Goal: Task Accomplishment & Management: Manage account settings

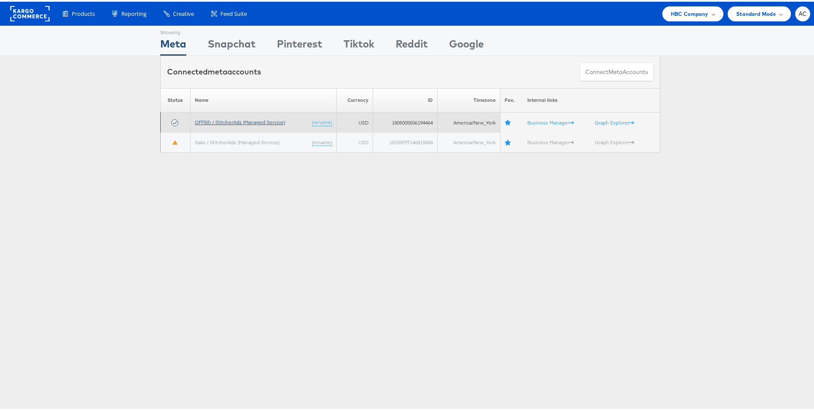
click at [260, 118] on link "OFF5th / StitcherAds (Managed Service)" at bounding box center [240, 120] width 90 height 6
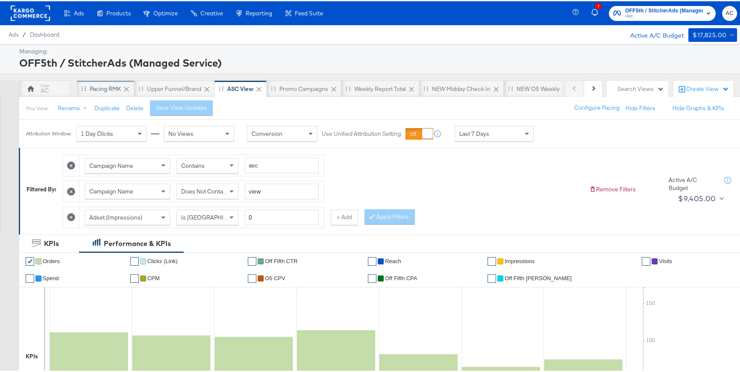
click at [102, 88] on div "Pacing RMK" at bounding box center [105, 88] width 31 height 8
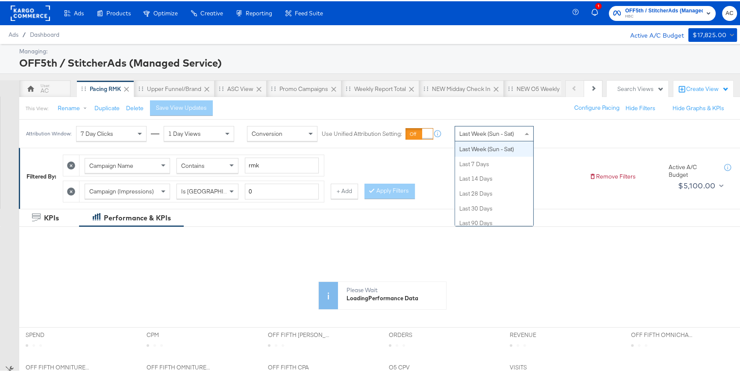
click at [492, 136] on span "Last Week (Sun - Sat)" at bounding box center [487, 133] width 55 height 8
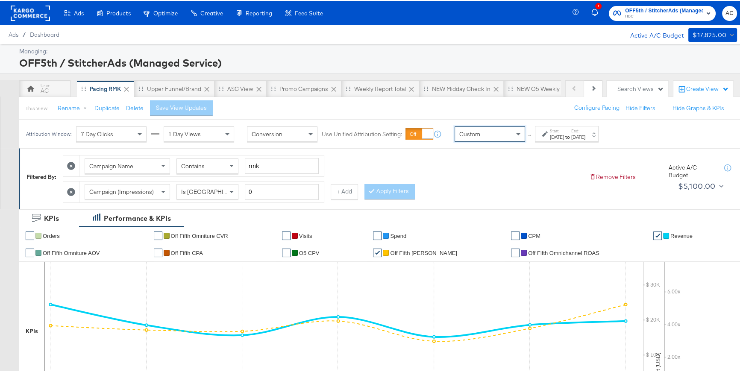
click at [541, 133] on div "Start: Oct 2nd 2025 to End: Oct 2nd 2025" at bounding box center [567, 133] width 64 height 16
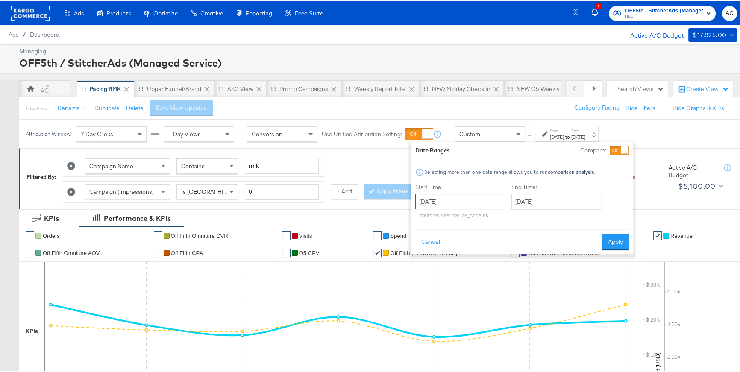
click at [484, 203] on input "October 2nd 2025" at bounding box center [461, 200] width 90 height 15
click at [421, 218] on span "‹" at bounding box center [425, 218] width 13 height 13
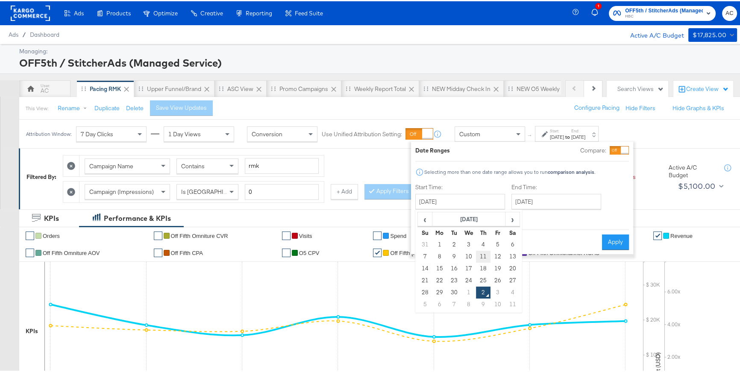
click at [478, 257] on td "11" at bounding box center [483, 256] width 15 height 12
type input "September 11th 2025"
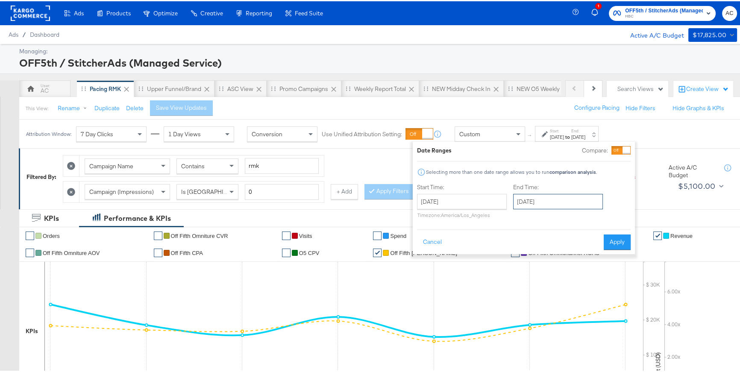
click at [547, 200] on input "October 2nd 2025" at bounding box center [558, 200] width 90 height 15
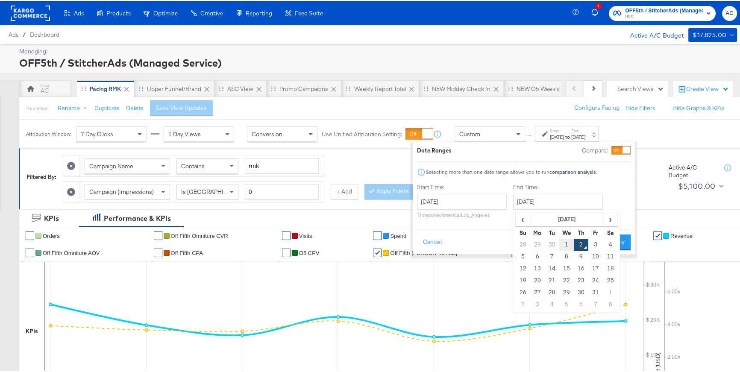
click at [570, 243] on td "1" at bounding box center [567, 244] width 15 height 12
type input "October 1st 2025"
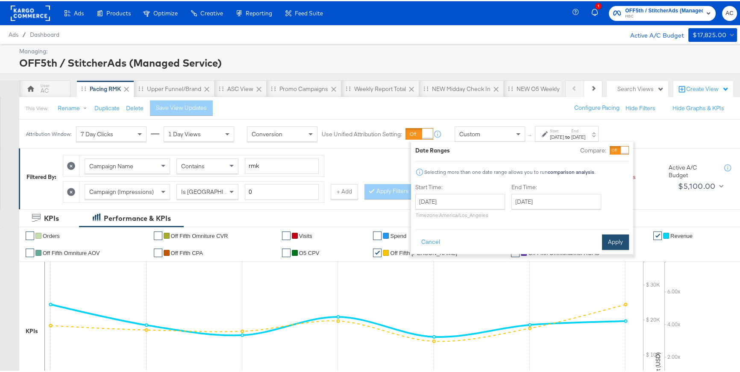
click at [606, 240] on button "Apply" at bounding box center [615, 240] width 27 height 15
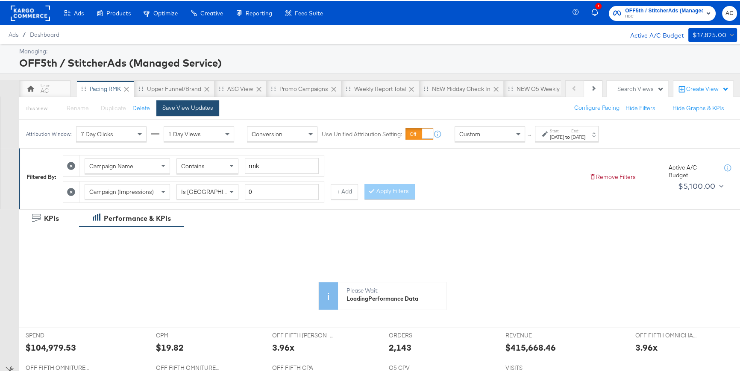
click at [211, 111] on button "Save View Updates" at bounding box center [187, 106] width 63 height 15
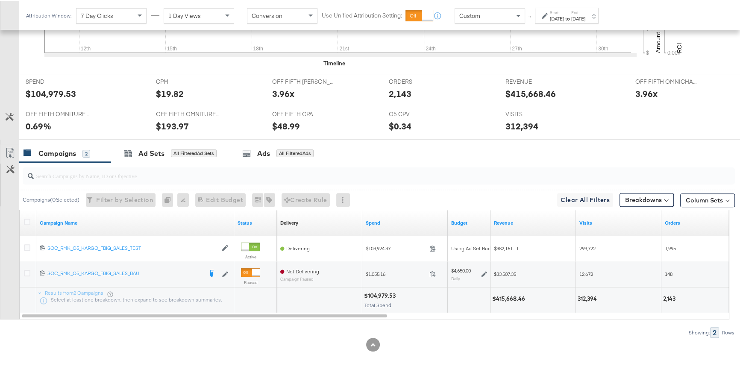
scroll to position [338, 0]
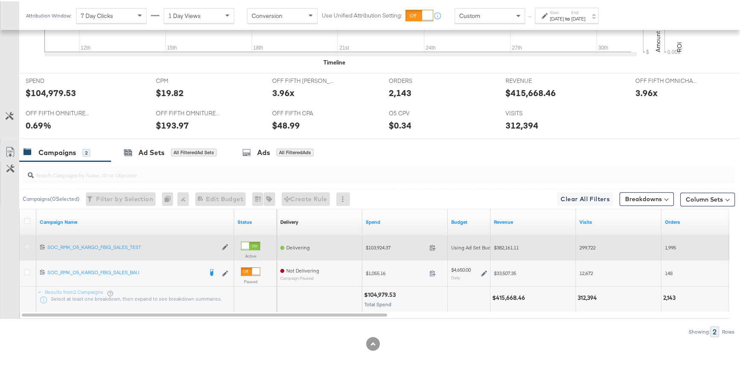
click at [28, 245] on icon at bounding box center [27, 245] width 6 height 6
click at [0, 0] on input "checkbox" at bounding box center [0, 0] width 0 height 0
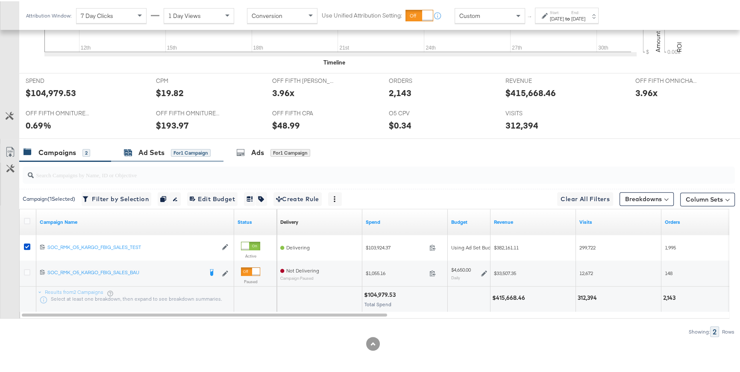
click at [134, 154] on div "Ad Sets for 1 Campaign" at bounding box center [167, 152] width 87 height 10
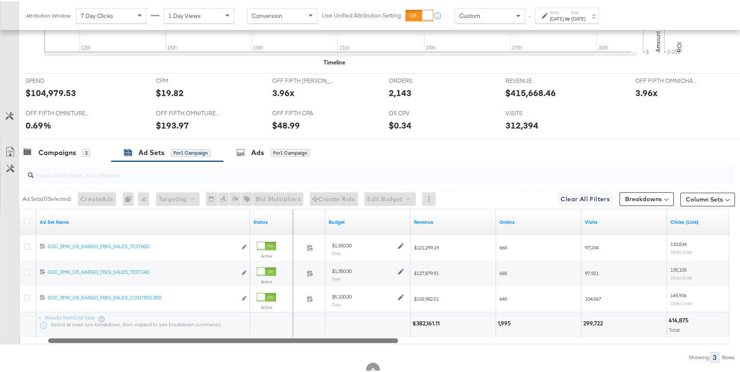
drag, startPoint x: 334, startPoint y: 338, endPoint x: 361, endPoint y: 338, distance: 26.5
click at [361, 338] on div at bounding box center [223, 339] width 350 height 7
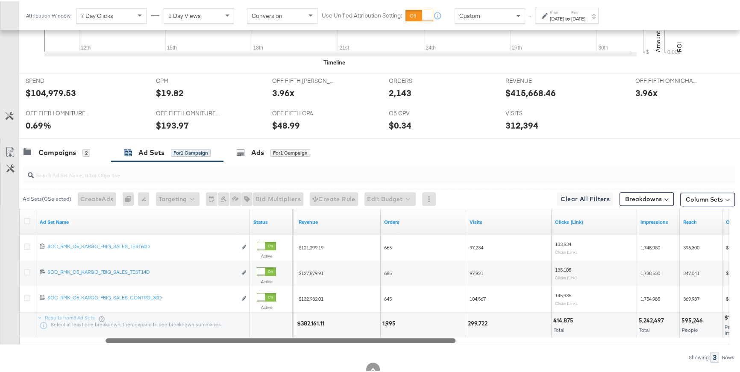
drag, startPoint x: 361, startPoint y: 338, endPoint x: 419, endPoint y: 336, distance: 57.8
click at [419, 336] on div at bounding box center [281, 339] width 350 height 7
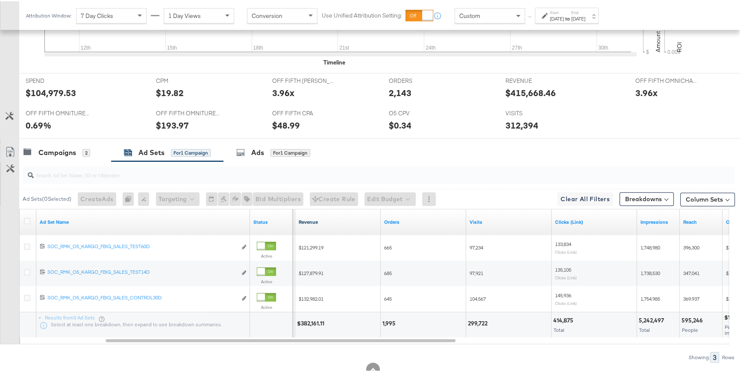
click at [314, 221] on link "Revenue" at bounding box center [338, 221] width 79 height 7
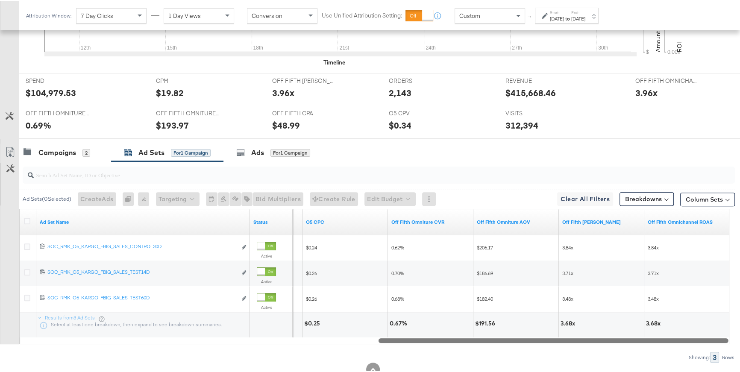
drag, startPoint x: 357, startPoint y: 338, endPoint x: 637, endPoint y: 354, distance: 281.0
click at [637, 354] on div "Ad Sets ( 0 Selected) Create Ads At least one ad set must be selected 0 Rename …" at bounding box center [367, 260] width 735 height 201
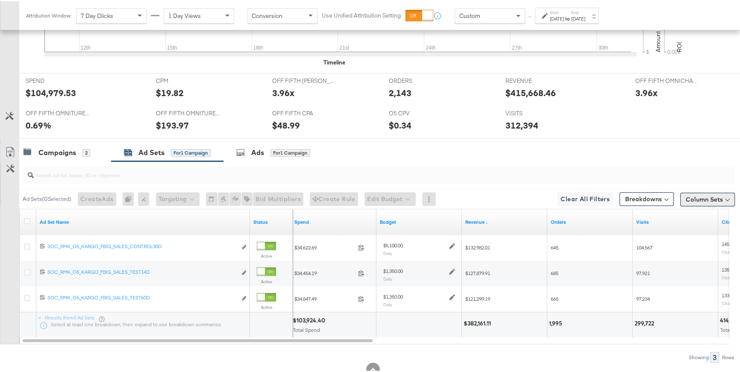
click at [685, 196] on button "Column Sets" at bounding box center [708, 199] width 55 height 14
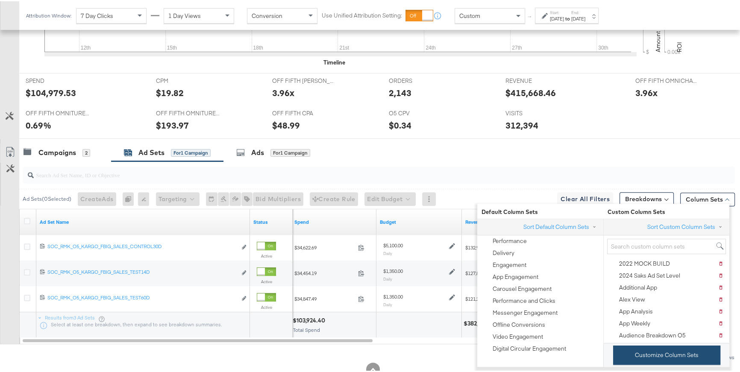
click at [661, 348] on button "Customize Column Sets" at bounding box center [667, 354] width 107 height 19
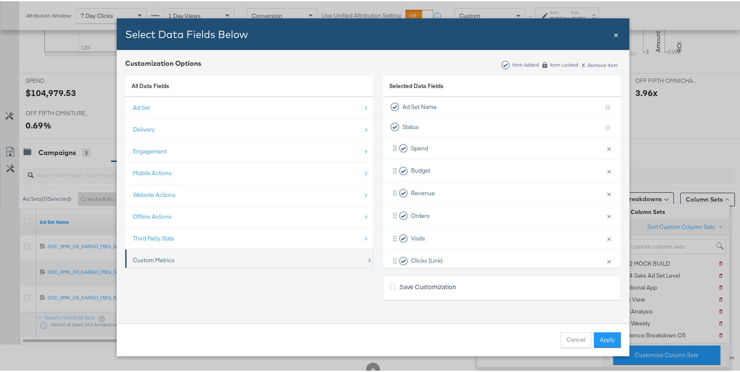
click at [204, 258] on div "Custom Metrics" at bounding box center [250, 260] width 234 height 18
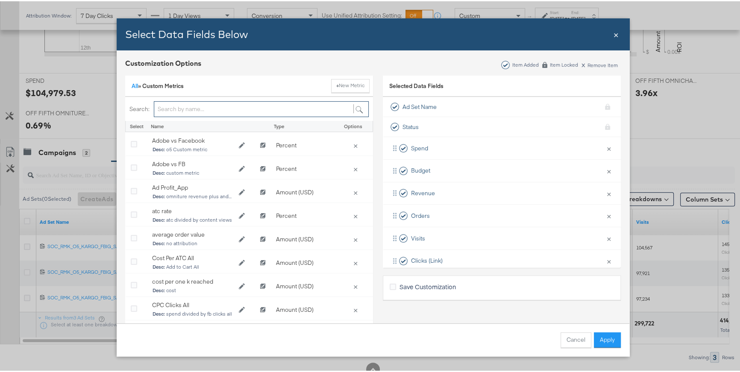
click at [222, 108] on input "Bulk Add Locations Modal" at bounding box center [261, 108] width 215 height 16
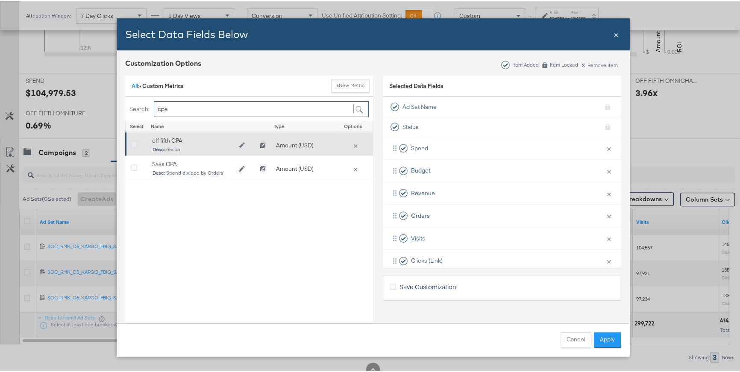
type input "cpa"
click at [131, 142] on icon "Bulk Add Locations Modal" at bounding box center [134, 143] width 6 height 6
click at [0, 0] on input "Bulk Add Locations Modal" at bounding box center [0, 0] width 0 height 0
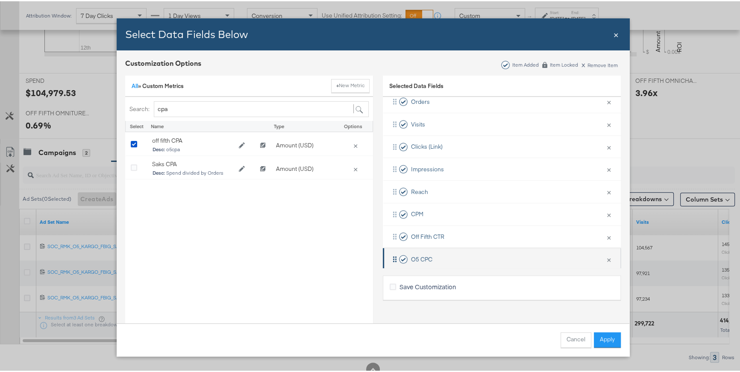
scroll to position [115, 0]
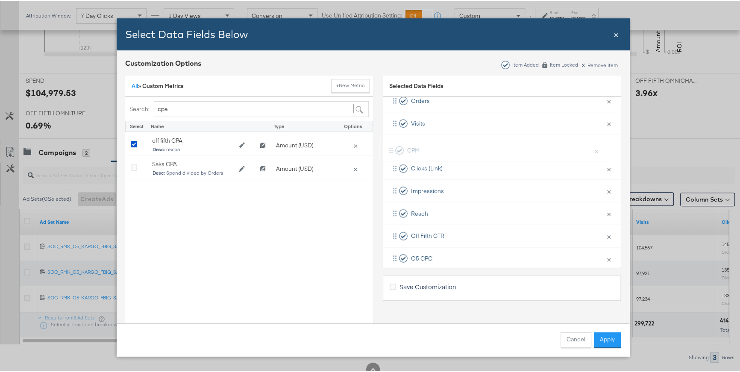
drag, startPoint x: 389, startPoint y: 215, endPoint x: 392, endPoint y: 150, distance: 65.5
click at [392, 150] on div "Spend × Remove from KPIs Budget × Remove from KPIs Revenue × Remove from KPIs O…" at bounding box center [502, 201] width 238 height 360
drag, startPoint x: 388, startPoint y: 256, endPoint x: 393, endPoint y: 160, distance: 95.9
click at [393, 160] on div "Spend × Remove from KPIs Budget × Remove from KPIs Revenue × Remove from KPIs O…" at bounding box center [502, 196] width 238 height 360
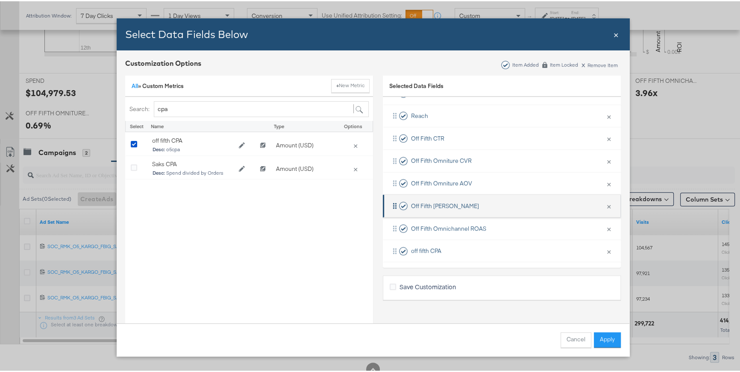
scroll to position [237, 0]
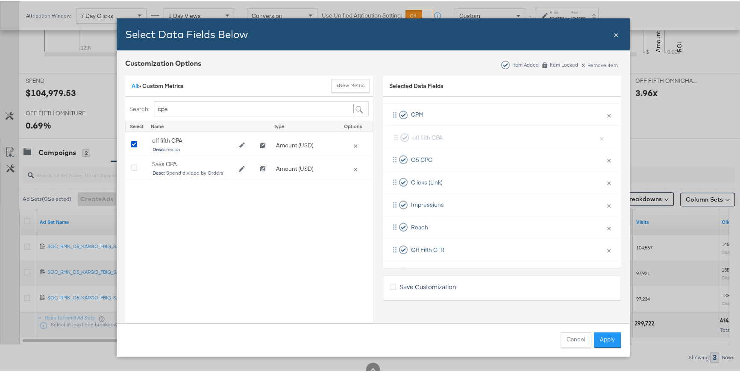
drag, startPoint x: 388, startPoint y: 247, endPoint x: 396, endPoint y: 133, distance: 114.5
click at [396, 133] on div "Spend × Remove from KPIs Budget × Remove from KPIs Revenue × Remove from KPIs O…" at bounding box center [502, 170] width 238 height 360
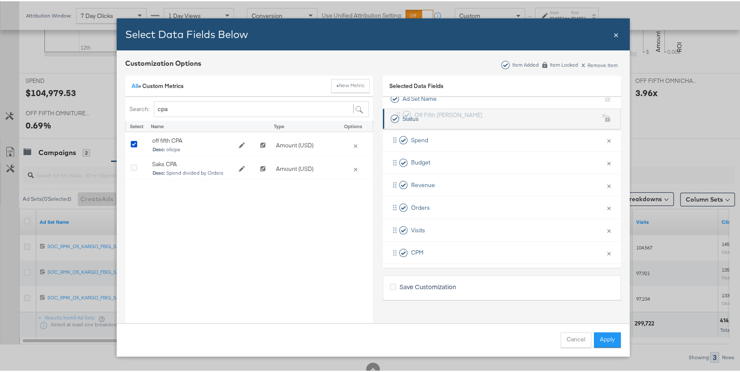
scroll to position [0, 0]
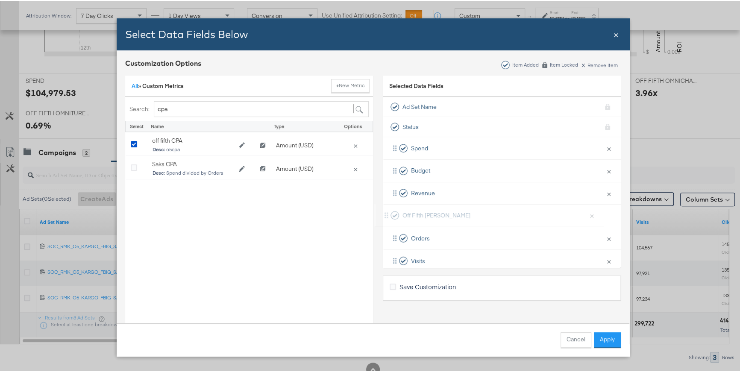
drag, startPoint x: 388, startPoint y: 223, endPoint x: 387, endPoint y: 209, distance: 13.7
click at [387, 209] on div "Spend × Remove from KPIs Budget × Remove from KPIs Revenue × Remove from KPIs O…" at bounding box center [502, 316] width 238 height 360
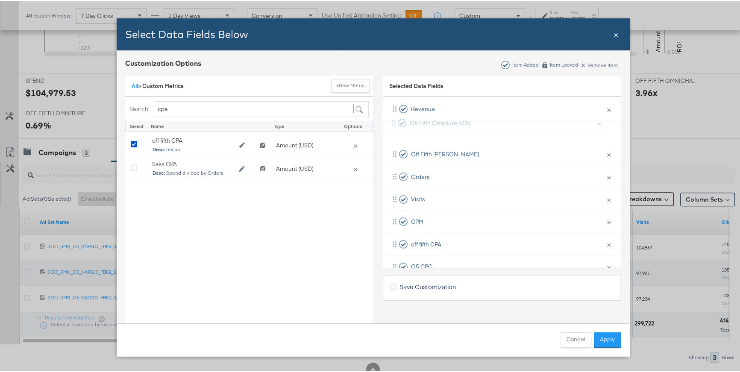
scroll to position [84, 0]
drag, startPoint x: 389, startPoint y: 225, endPoint x: 394, endPoint y: 139, distance: 85.7
click at [394, 139] on div "Spend × Remove from KPIs Budget × Remove from KPIs Revenue × Remove from KPIs O…" at bounding box center [502, 232] width 238 height 360
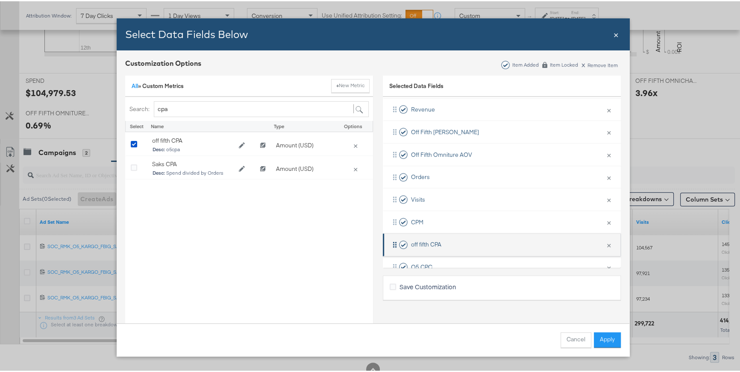
scroll to position [237, 0]
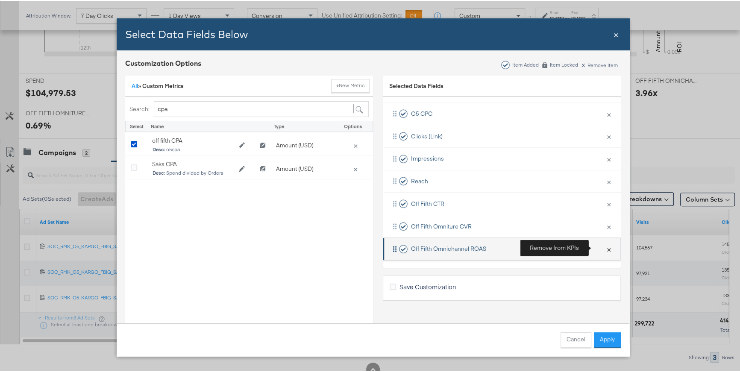
click at [604, 249] on button "×" at bounding box center [609, 248] width 11 height 18
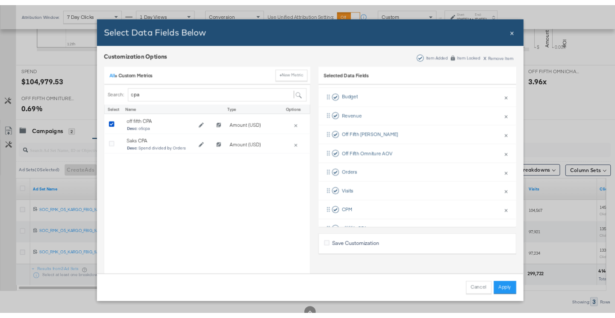
scroll to position [0, 0]
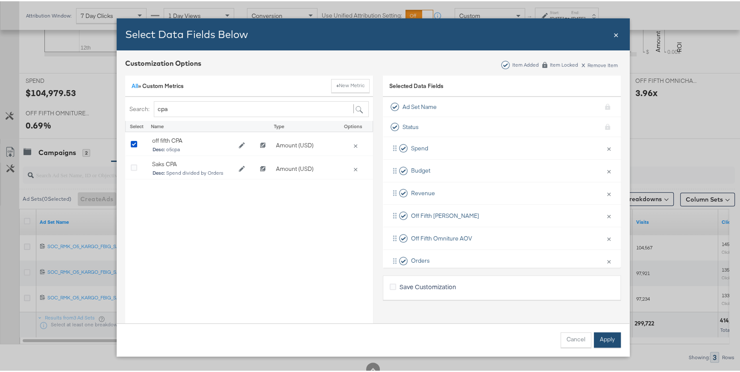
click at [601, 338] on button "Apply" at bounding box center [607, 338] width 27 height 15
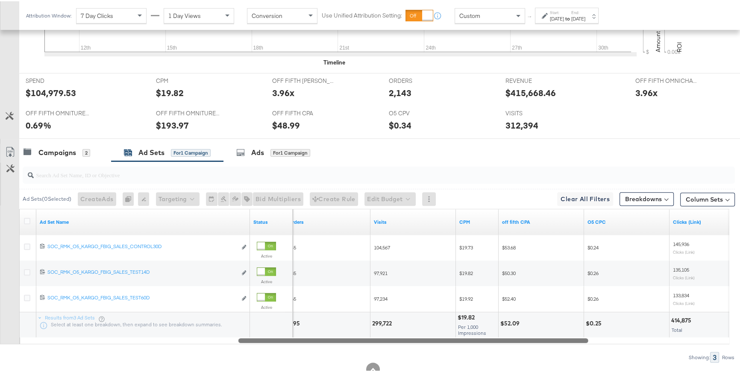
drag, startPoint x: 411, startPoint y: 339, endPoint x: 550, endPoint y: 344, distance: 139.4
click at [550, 344] on div "Ad Sets ( 0 Selected) Create Ads At least one ad set must be selected 0 Rename …" at bounding box center [367, 260] width 735 height 201
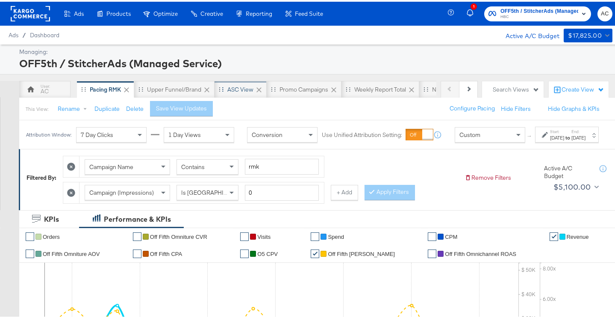
click at [238, 88] on div "ASC View" at bounding box center [240, 88] width 26 height 8
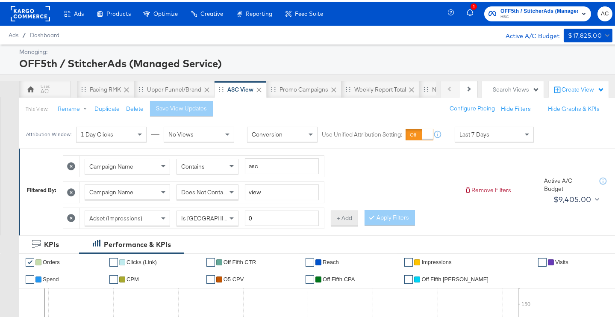
click at [348, 222] on button "+ Add" at bounding box center [344, 216] width 27 height 15
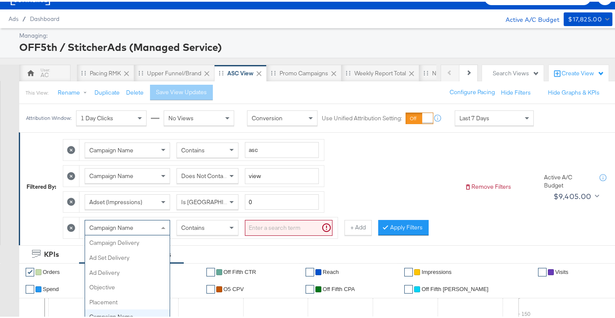
scroll to position [74, 0]
click at [158, 233] on div "Campaign Name Campaign Delivery Ad Set Delivery Ad Delivery Objective Placement…" at bounding box center [128, 225] width 86 height 15
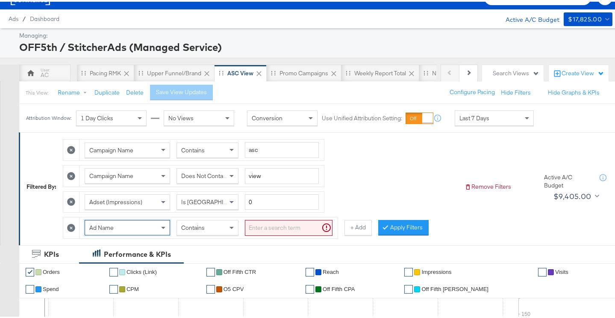
click at [271, 228] on input "search" at bounding box center [289, 226] width 88 height 16
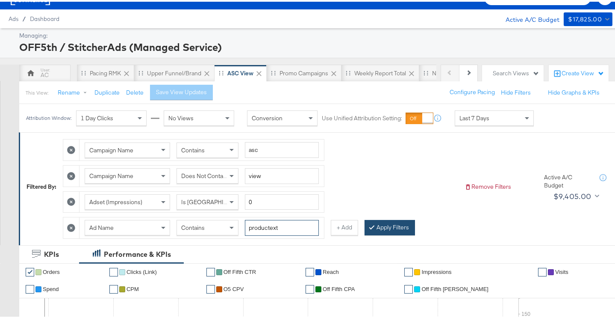
type input "productext"
click at [389, 222] on button "Apply Filters" at bounding box center [390, 225] width 50 height 15
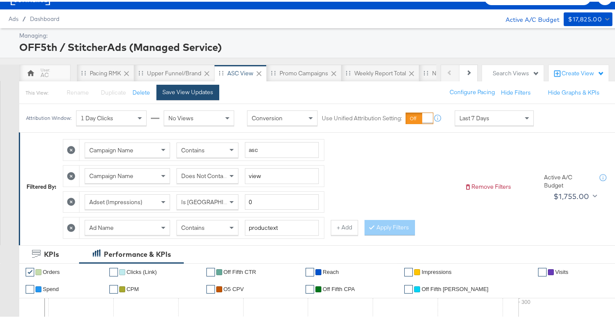
click at [206, 89] on div "Save View Updates" at bounding box center [187, 90] width 51 height 8
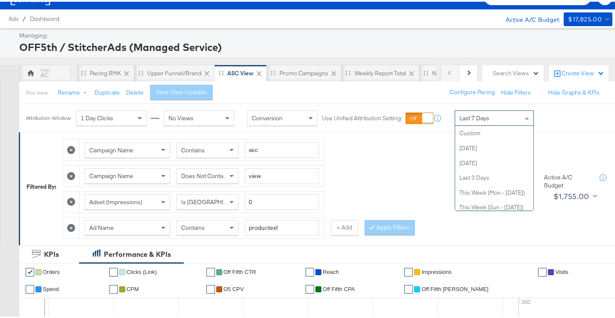
click at [515, 120] on div "Last 7 Days" at bounding box center [494, 116] width 78 height 15
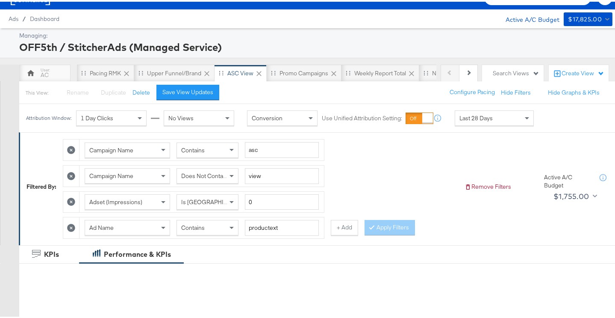
drag, startPoint x: 188, startPoint y: 88, endPoint x: 236, endPoint y: 99, distance: 49.3
click at [188, 88] on div "Save View Updates" at bounding box center [187, 90] width 51 height 8
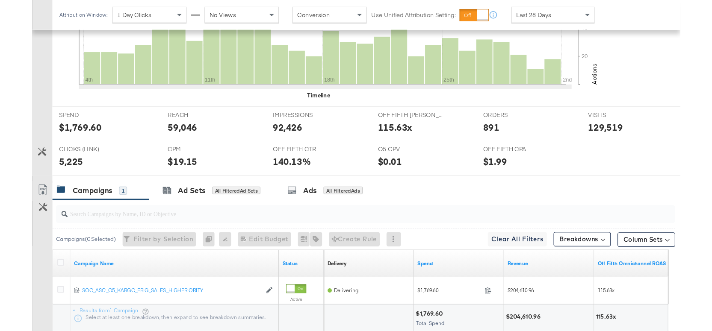
scroll to position [387, 0]
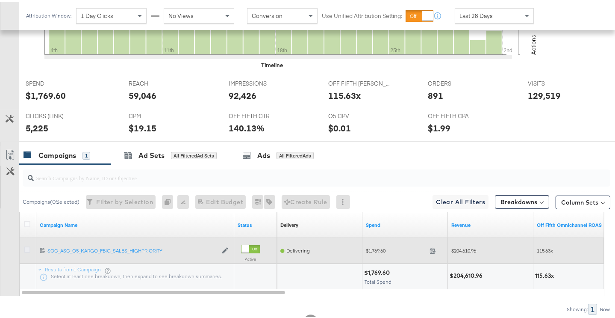
click at [27, 245] on icon at bounding box center [27, 248] width 6 height 6
click at [0, 0] on input "checkbox" at bounding box center [0, 0] width 0 height 0
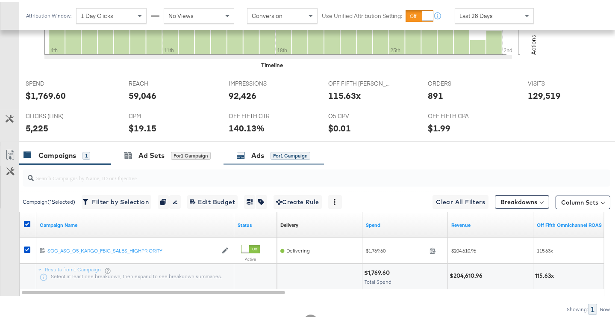
click at [245, 155] on icon at bounding box center [240, 153] width 9 height 9
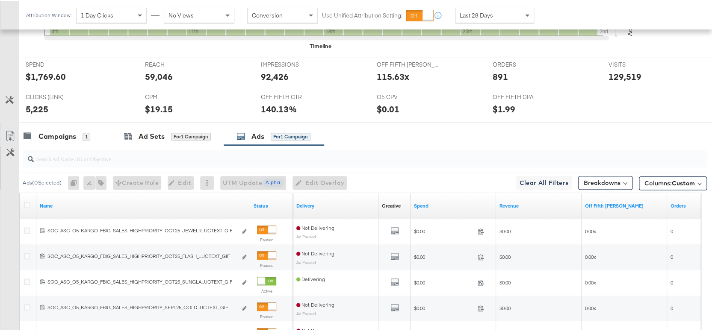
scroll to position [448, 0]
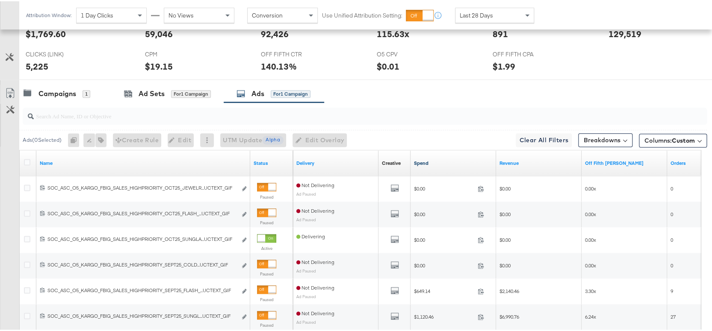
click at [422, 161] on link "Spend" at bounding box center [453, 162] width 79 height 7
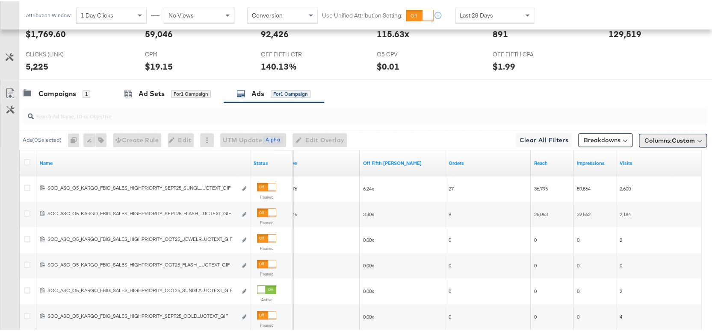
click at [621, 136] on span "Custom" at bounding box center [683, 140] width 23 height 8
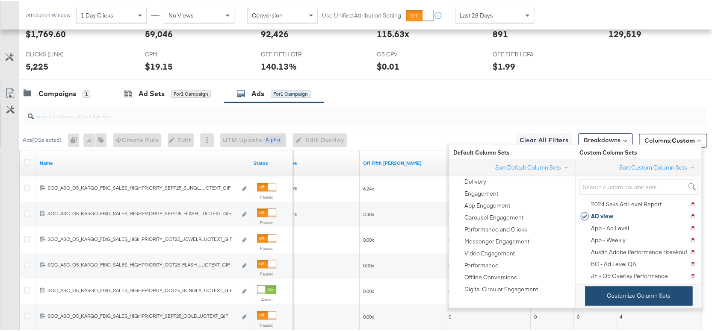
click at [621, 294] on button "Customize Column Sets" at bounding box center [638, 294] width 107 height 19
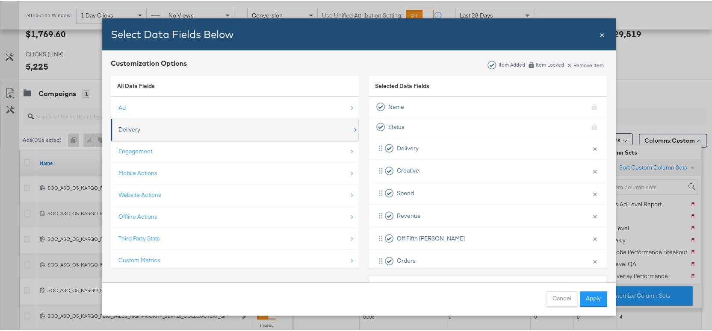
click at [139, 136] on div "Delivery" at bounding box center [235, 129] width 234 height 18
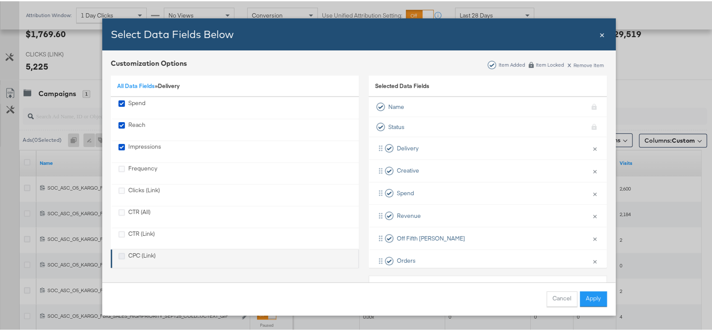
click at [118, 256] on icon "CPC (Link)" at bounding box center [121, 255] width 6 height 6
click at [0, 0] on input "CPC (Link)" at bounding box center [0, 0] width 0 height 0
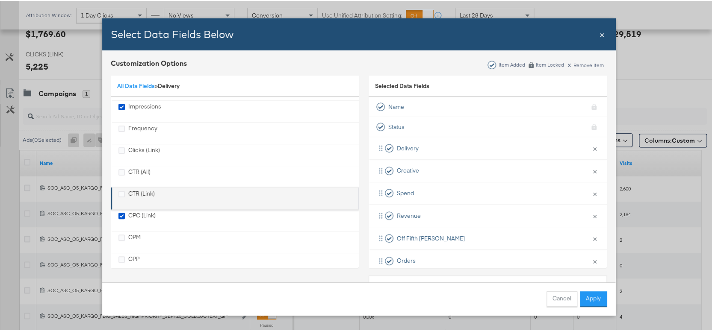
scroll to position [46, 0]
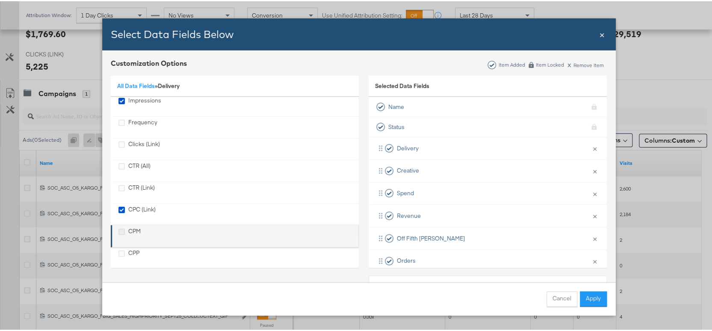
click at [119, 231] on icon "CPM" at bounding box center [121, 230] width 6 height 6
click at [0, 0] on input "CPM" at bounding box center [0, 0] width 0 height 0
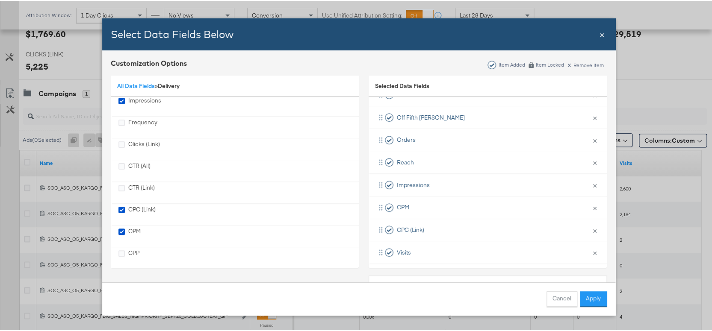
scroll to position [125, 0]
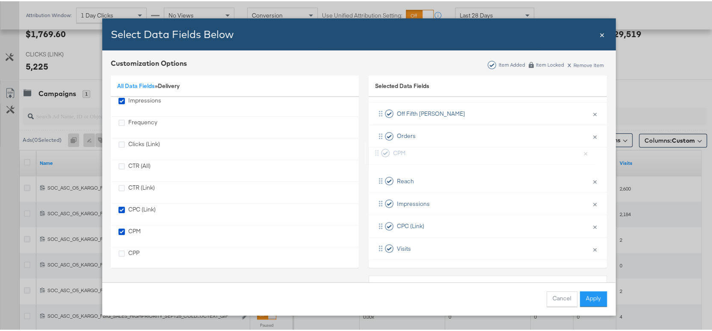
drag, startPoint x: 378, startPoint y: 203, endPoint x: 377, endPoint y: 150, distance: 52.6
click at [377, 150] on div "Delivery × Remove from KPIs Creative × Remove from KPIs Spend × Remove from KPI…" at bounding box center [488, 135] width 238 height 248
drag, startPoint x: 379, startPoint y: 224, endPoint x: 377, endPoint y: 153, distance: 71.4
click at [376, 153] on div "Delivery × Remove from KPIs Creative × Remove from KPIs Spend × Remove from KPI…" at bounding box center [488, 135] width 238 height 248
drag, startPoint x: 380, startPoint y: 250, endPoint x: 379, endPoint y: 143, distance: 106.5
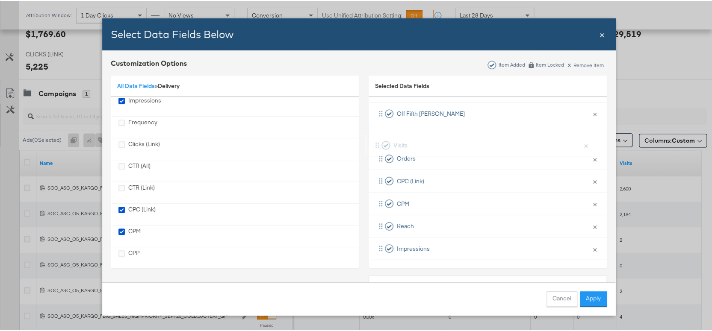
click at [379, 143] on div "Delivery × Remove from KPIs Creative × Remove from KPIs Spend × Remove from KPI…" at bounding box center [488, 135] width 238 height 248
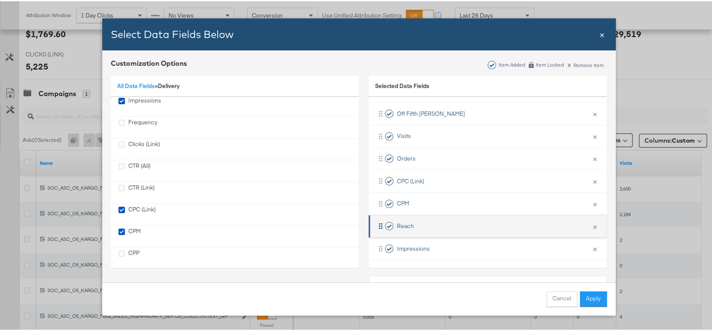
scroll to position [32, 0]
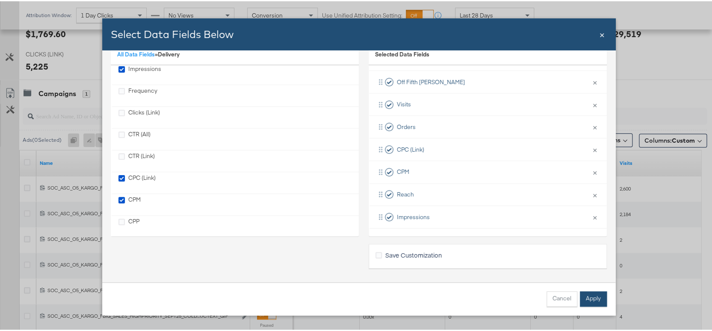
click at [590, 296] on button "Apply" at bounding box center [593, 297] width 27 height 15
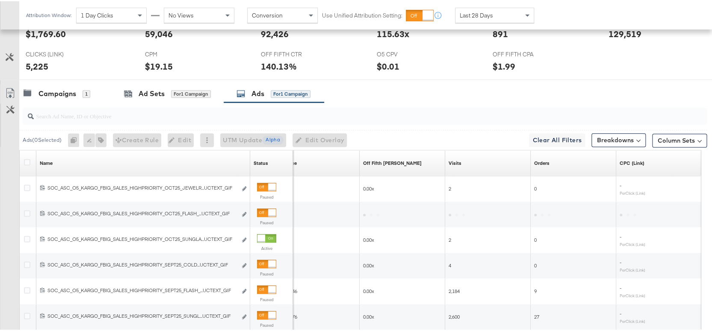
scroll to position [12, 0]
